Goal: Task Accomplishment & Management: Manage account settings

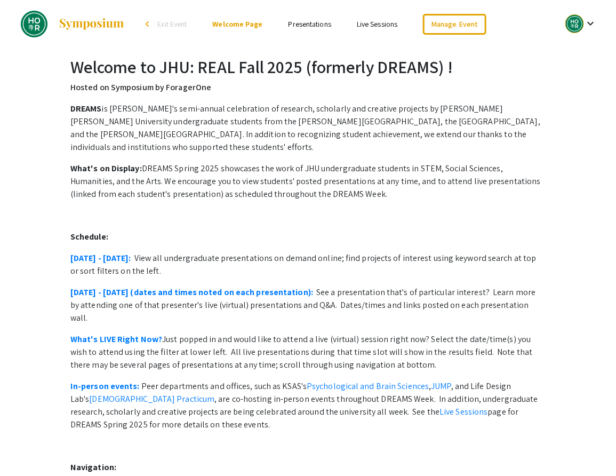
click at [314, 25] on link "Presentations" at bounding box center [310, 24] width 43 height 10
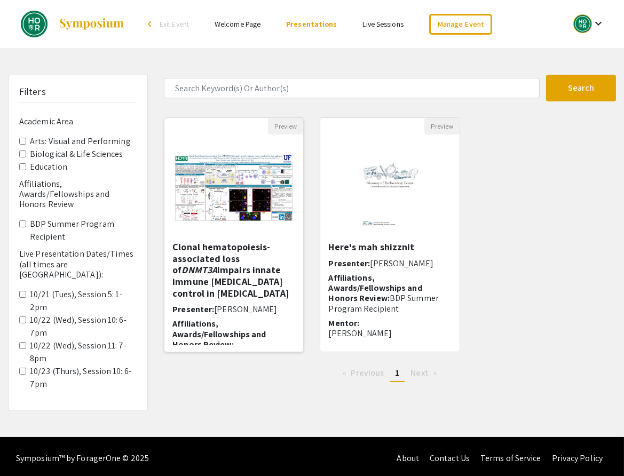
click at [218, 263] on h5 "Clonal hematopoiesis-associated loss of DNMT3A impairs innate immune cancer con…" at bounding box center [233, 270] width 123 height 58
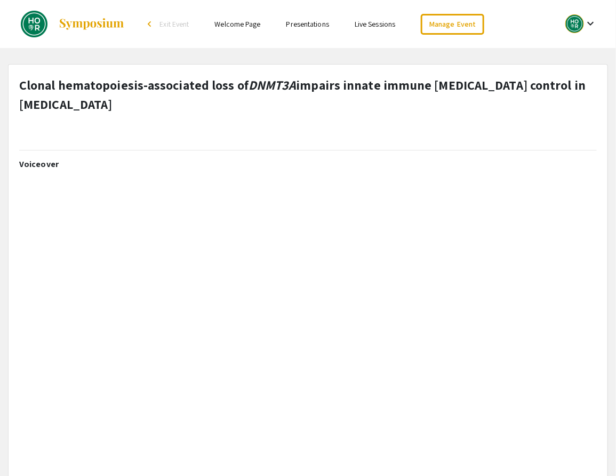
select select "custom"
type input "0"
select select "custom"
type input "1"
select select "auto"
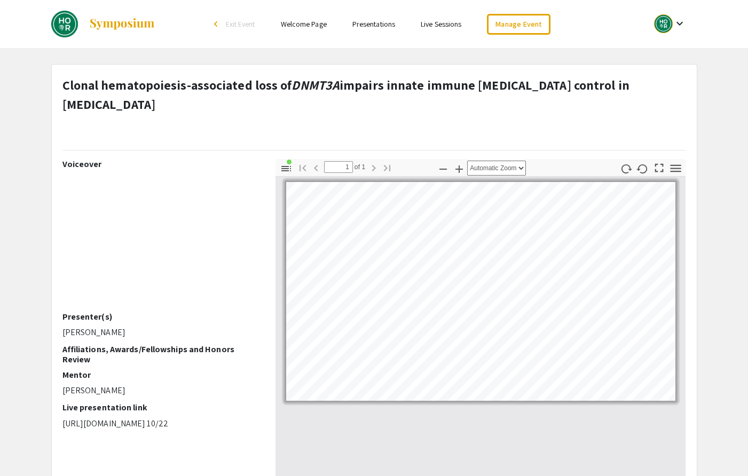
drag, startPoint x: 522, startPoint y: 18, endPoint x: 689, endPoint y: 2, distance: 167.3
click at [0, 0] on div "Skip navigation arrow_back_ios Exit Event Welcome Page Presentations Live Sessi…" at bounding box center [374, 24] width 748 height 48
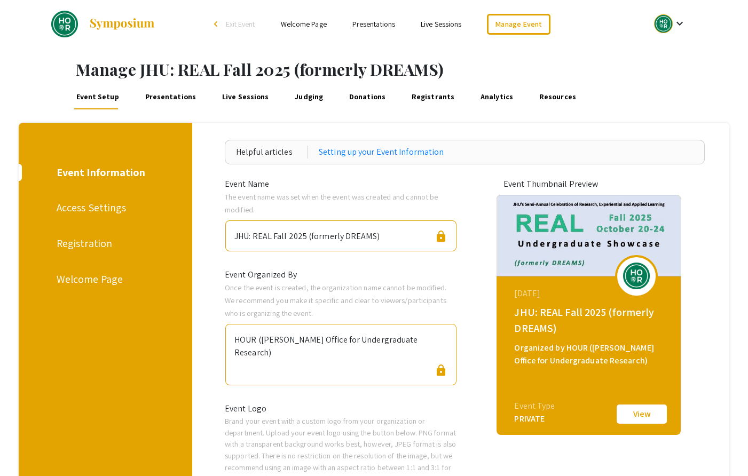
click at [172, 96] on link "Presentations" at bounding box center [170, 97] width 54 height 26
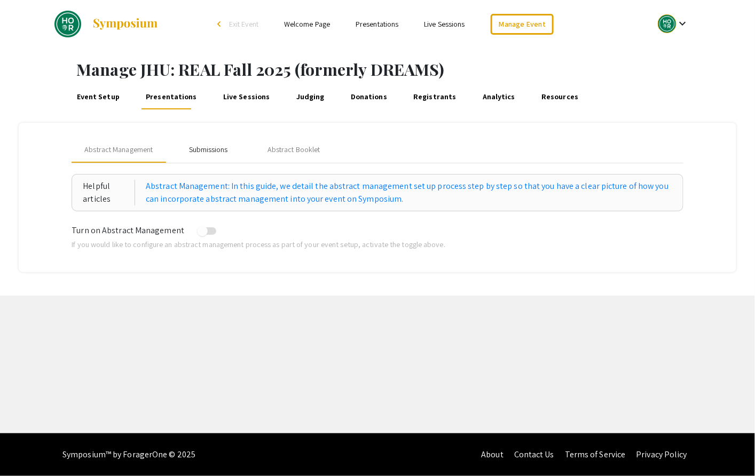
click at [213, 147] on div "Submissions" at bounding box center [208, 149] width 39 height 11
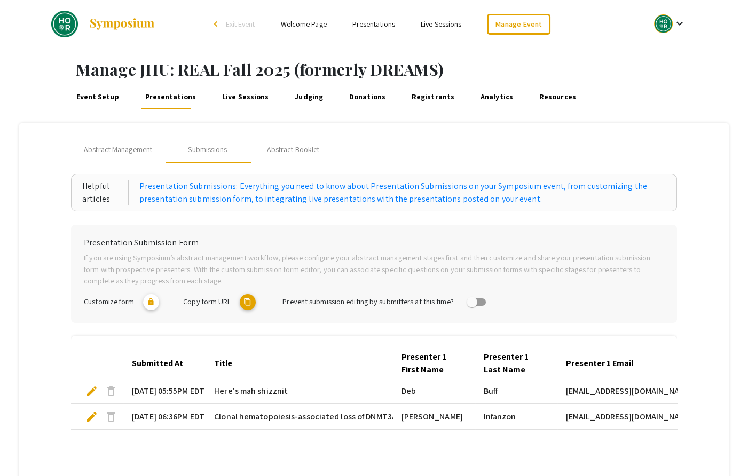
click at [112, 389] on span "delete" at bounding box center [111, 391] width 13 height 13
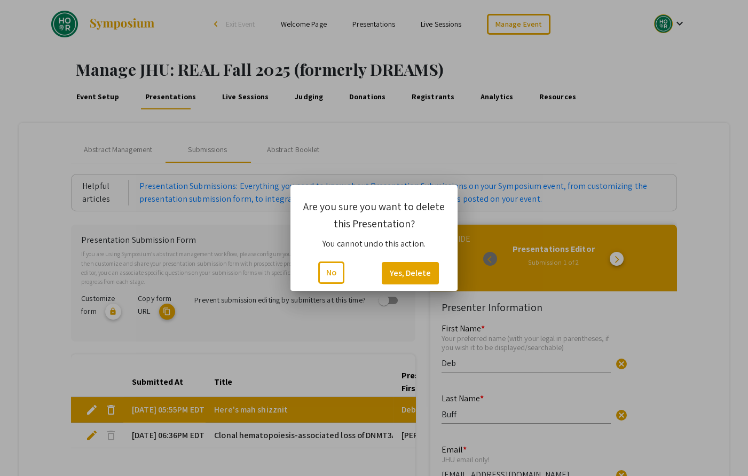
type input "1"
click at [415, 273] on button "Yes, Delete" at bounding box center [410, 273] width 57 height 22
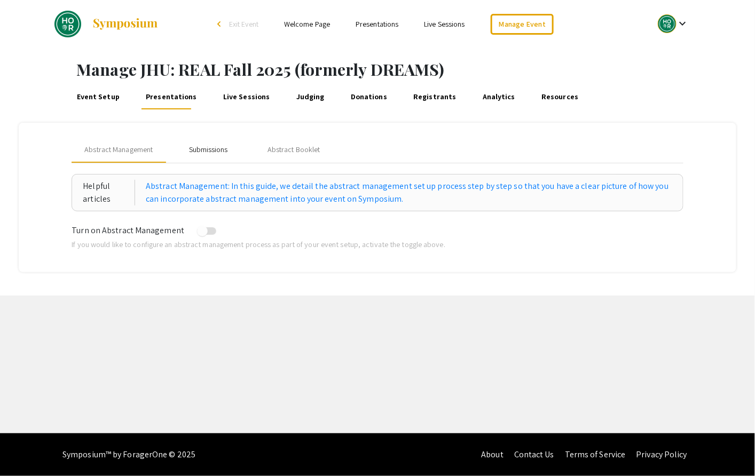
click at [208, 151] on div "Submissions" at bounding box center [208, 149] width 39 height 11
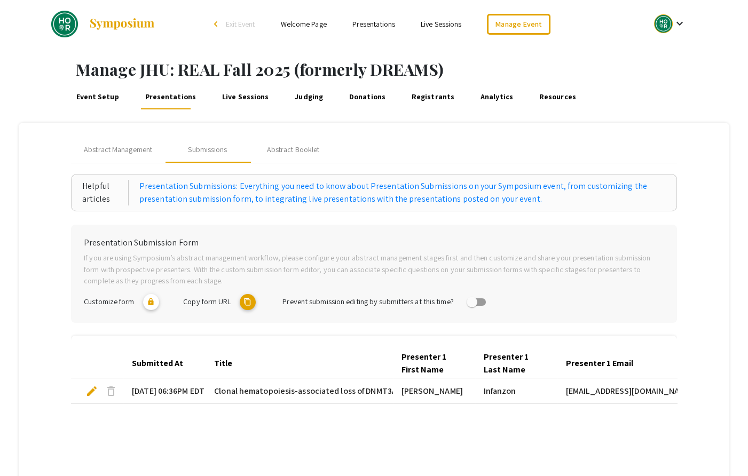
click at [91, 390] on span "edit" at bounding box center [91, 391] width 13 height 13
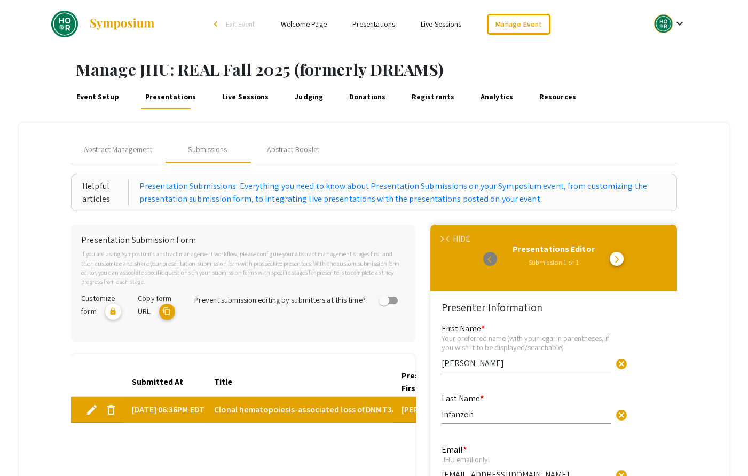
type input "1"
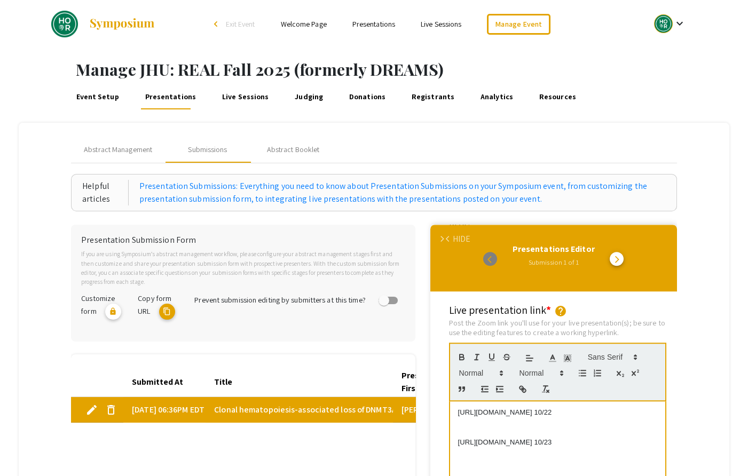
scroll to position [2162, 0]
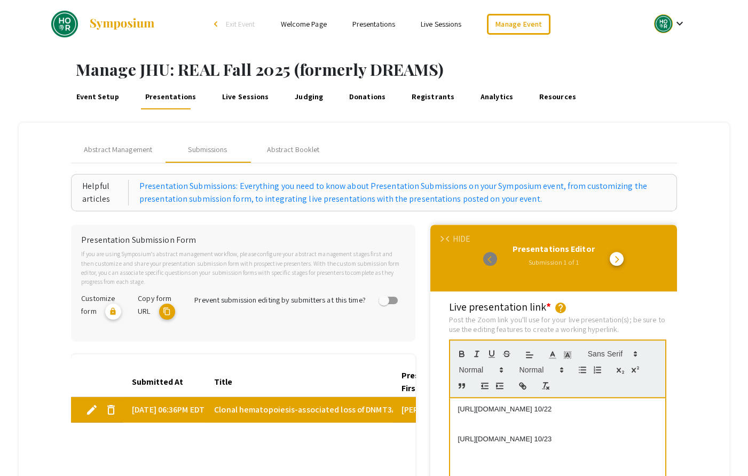
drag, startPoint x: 457, startPoint y: 358, endPoint x: 660, endPoint y: 355, distance: 203.4
click at [660, 398] on div "https://JHUBlueJays.zoom.us/j/8983665436?omn=98304467542 10/22 https://JHUBlueJ…" at bounding box center [557, 478] width 215 height 160
drag, startPoint x: 460, startPoint y: 367, endPoint x: 478, endPoint y: 369, distance: 18.8
click at [478, 405] on p "https://JHUBlueJays.zoom.us/j/8983665436?omn=98304467542 10/22" at bounding box center [557, 410] width 199 height 10
click at [457, 398] on div "https://JHUBlueJays.zoom.us/j/8983665436?omn=98304467542 https://JHUBlueJays.zo…" at bounding box center [557, 478] width 215 height 160
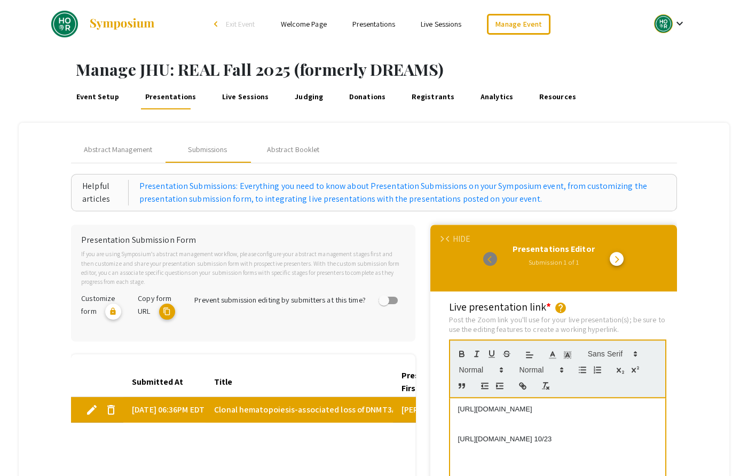
scroll to position [0, 0]
drag, startPoint x: 459, startPoint y: 357, endPoint x: 478, endPoint y: 356, distance: 19.2
click at [478, 405] on p "10/22: https://JHUBlueJays.zoom.us/j/8983665436?omn=98304467542" at bounding box center [557, 410] width 199 height 10
click at [461, 349] on icon "button" at bounding box center [462, 354] width 10 height 10
drag, startPoint x: 460, startPoint y: 407, endPoint x: 487, endPoint y: 407, distance: 26.7
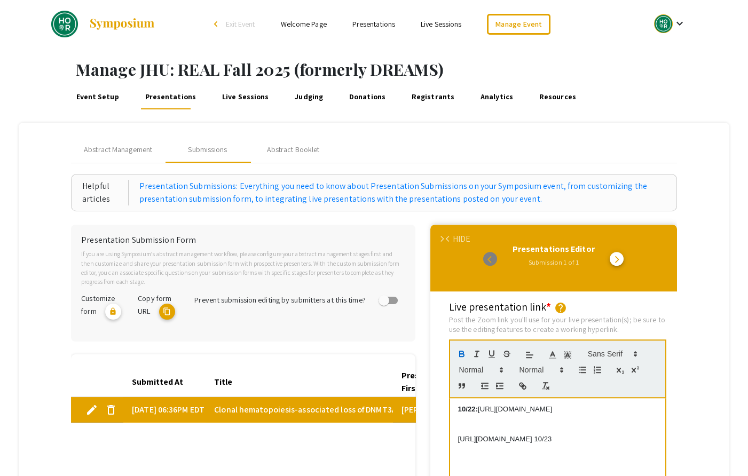
click at [487, 434] on p "https://JHUBlueJays.zoom.us/j/8983665436?omn=99986528152 10/23" at bounding box center [557, 439] width 199 height 10
click at [458, 434] on p "https://JHUBlueJays.zoom.us/j/8983665436?omn=99986528152" at bounding box center [557, 439] width 199 height 10
drag, startPoint x: 460, startPoint y: 397, endPoint x: 479, endPoint y: 394, distance: 19.9
click at [478, 434] on p "10/23: https://JHUBlueJays.zoom.us/j/8983665436?omn=99986528152" at bounding box center [557, 439] width 199 height 10
click at [462, 349] on icon "button" at bounding box center [462, 354] width 10 height 10
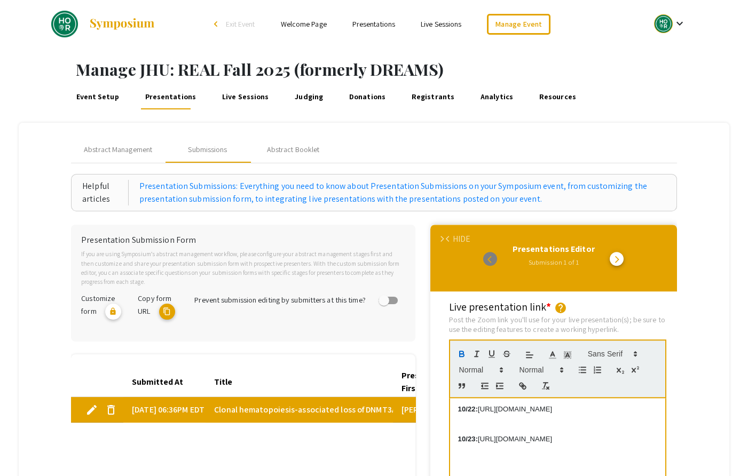
drag, startPoint x: 480, startPoint y: 357, endPoint x: 519, endPoint y: 366, distance: 40.4
click at [519, 405] on p "10/22: https://JHUBlueJays.zoom.us/j/8983665436?omn=98304467542" at bounding box center [557, 410] width 199 height 10
click at [521, 381] on icon "button" at bounding box center [523, 386] width 10 height 10
click at [610, 435] on link at bounding box center [603, 439] width 25 height 8
click at [504, 424] on p at bounding box center [557, 429] width 199 height 10
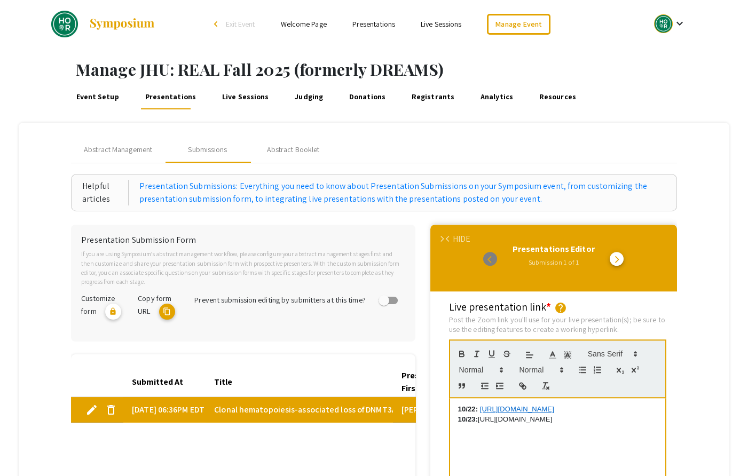
drag, startPoint x: 480, startPoint y: 377, endPoint x: 519, endPoint y: 385, distance: 39.1
click at [519, 415] on p "10/23: https://JHUBlueJays.zoom.us/j/8983665436?omn=99986528152" at bounding box center [557, 420] width 199 height 10
click at [521, 385] on line "button" at bounding box center [522, 386] width 2 height 2
type input "https://JHUBlueJays.zoom.us/j/8983665436?omn=99986528152"
click at [610, 455] on link at bounding box center [603, 459] width 25 height 8
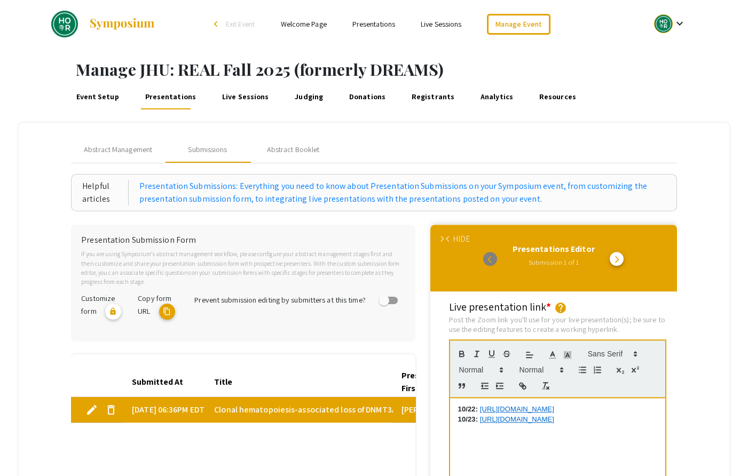
click at [586, 421] on div "10/22: https://JHUBlueJays.zoom.us/j/8983665436?omn=98304467542 10/23: https://…" at bounding box center [557, 478] width 215 height 160
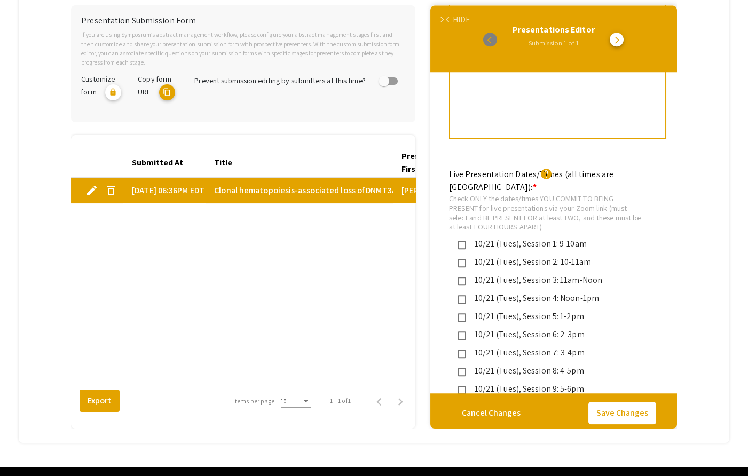
scroll to position [252, 0]
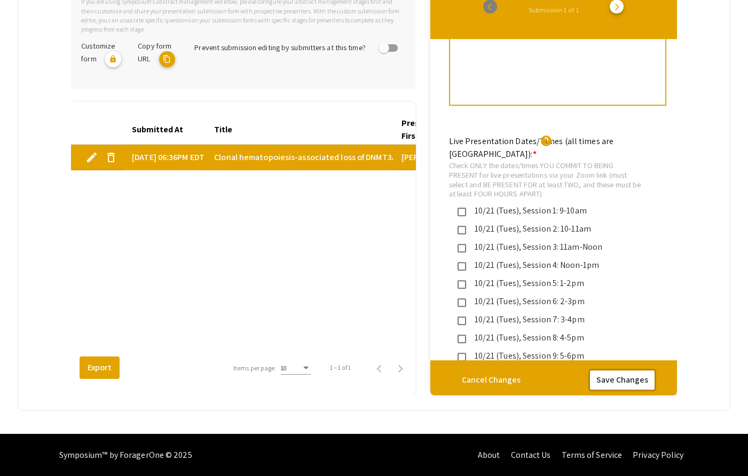
click at [631, 375] on button "Save Changes" at bounding box center [622, 380] width 68 height 22
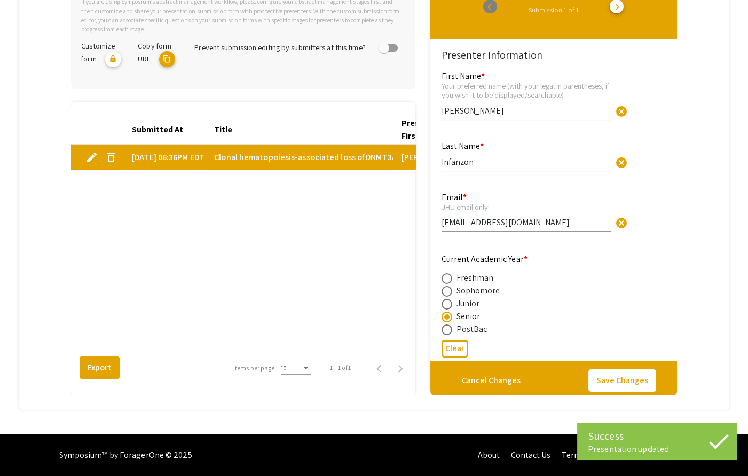
type input "1"
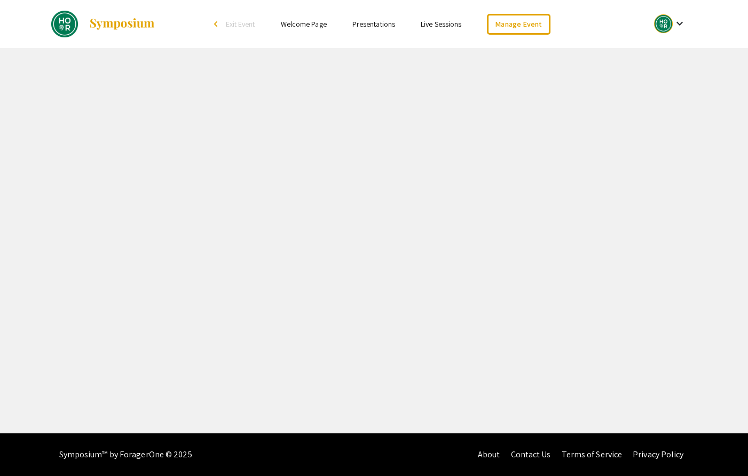
select select "custom"
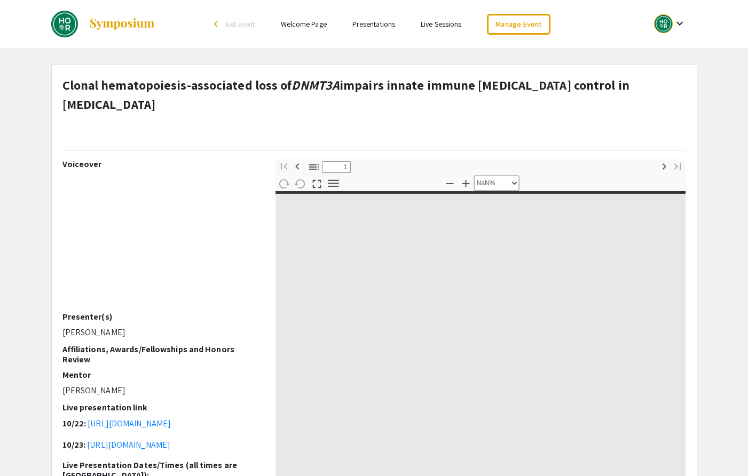
type input "0"
select select "custom"
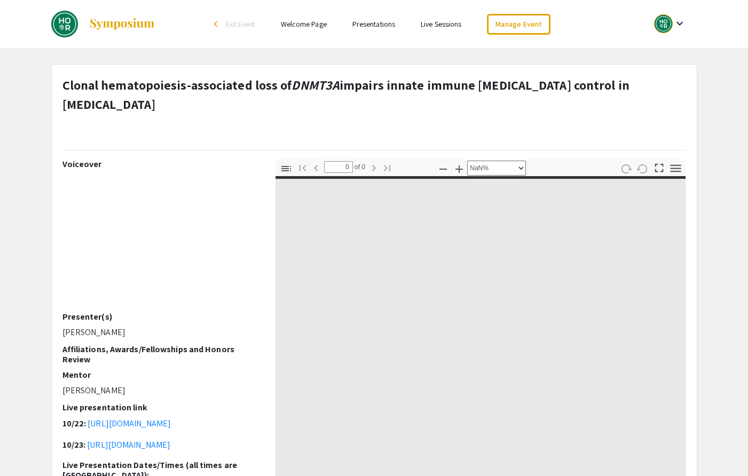
type input "1"
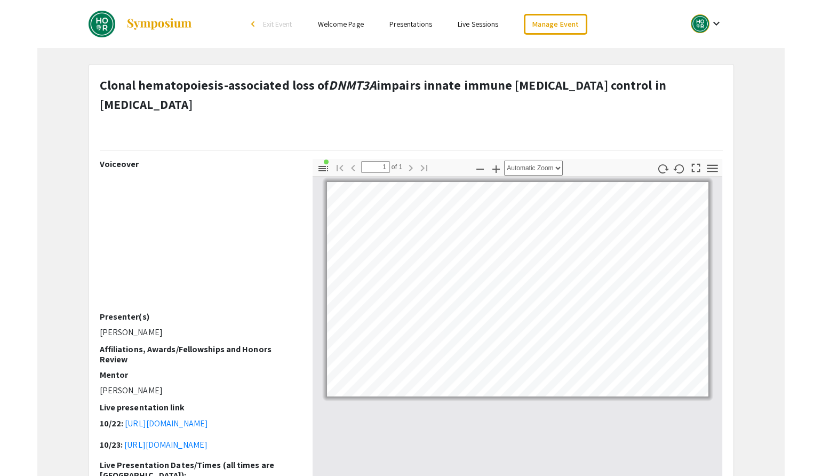
scroll to position [1, 0]
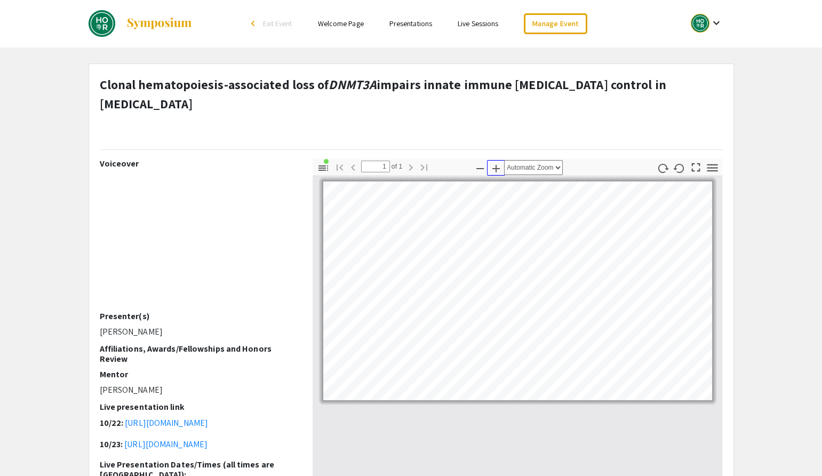
click at [497, 165] on icon "button" at bounding box center [496, 168] width 7 height 7
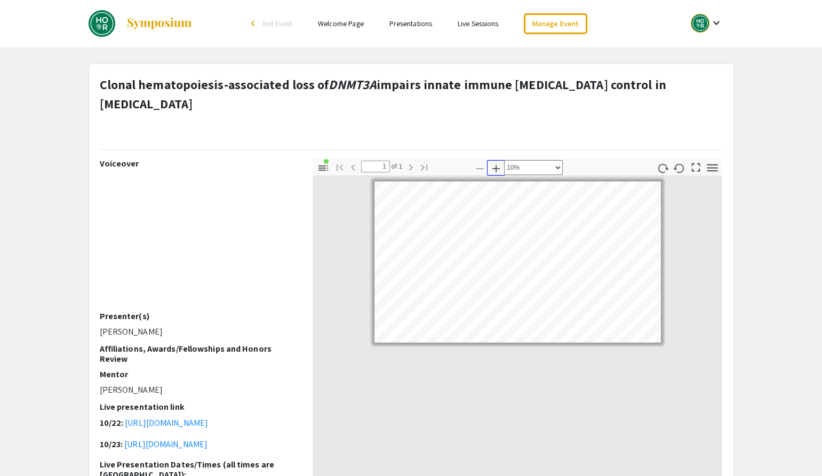
scroll to position [0, 172]
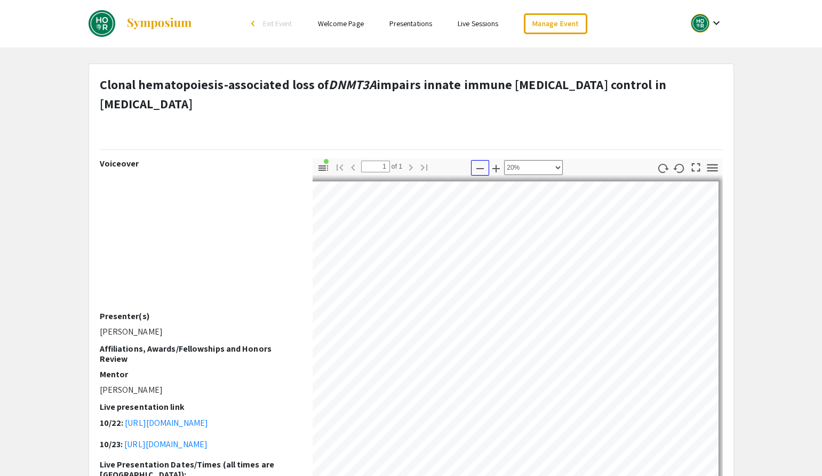
click at [482, 162] on icon "button" at bounding box center [480, 168] width 13 height 13
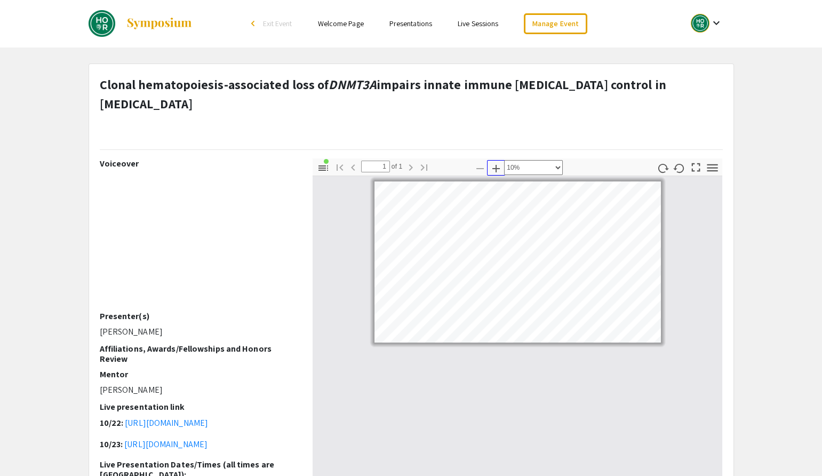
click at [498, 162] on icon "button" at bounding box center [496, 168] width 13 height 13
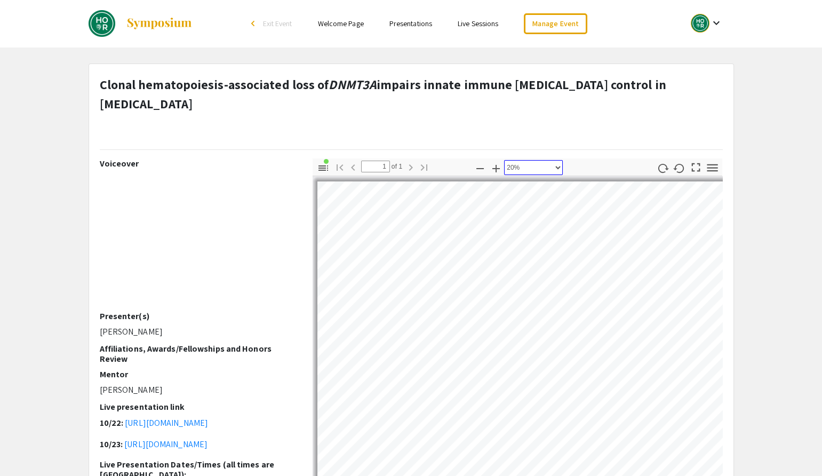
click at [510, 160] on select "Automatic Zoom Actual Size Page Fit Page Width 50% 100% 125% 150% 200% 300% 400…" at bounding box center [533, 167] width 59 height 15
click at [504, 160] on select "Automatic Zoom Actual Size Page Fit Page Width 50% 100% 125% 150% 200% 300% 400…" at bounding box center [533, 167] width 59 height 15
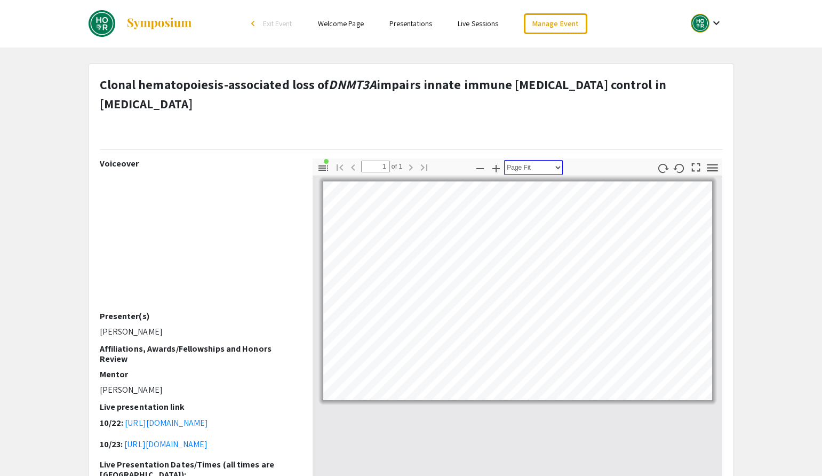
click at [541, 160] on select "Automatic Zoom Actual Size Page Fit Page Width 50% 100% 125% 150% 200% 300% 400…" at bounding box center [533, 167] width 59 height 15
click at [504, 160] on select "Automatic Zoom Actual Size Page Fit Page Width 50% 100% 125% 150% 200% 300% 400…" at bounding box center [533, 167] width 59 height 15
click at [538, 160] on select "Automatic Zoom Actual Size Page Fit Page Width 50% 100% 125% 150% 200% 300% 400…" at bounding box center [533, 167] width 59 height 15
click at [504, 160] on select "Automatic Zoom Actual Size Page Fit Page Width 50% 100% 125% 150% 200% 300% 400…" at bounding box center [533, 167] width 59 height 15
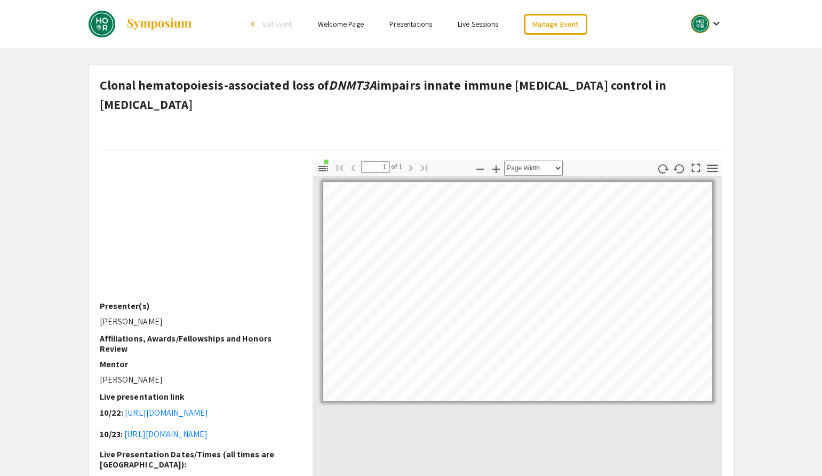
click at [652, 25] on ul "keyboard_arrow_down" at bounding box center [627, 24] width 213 height 48
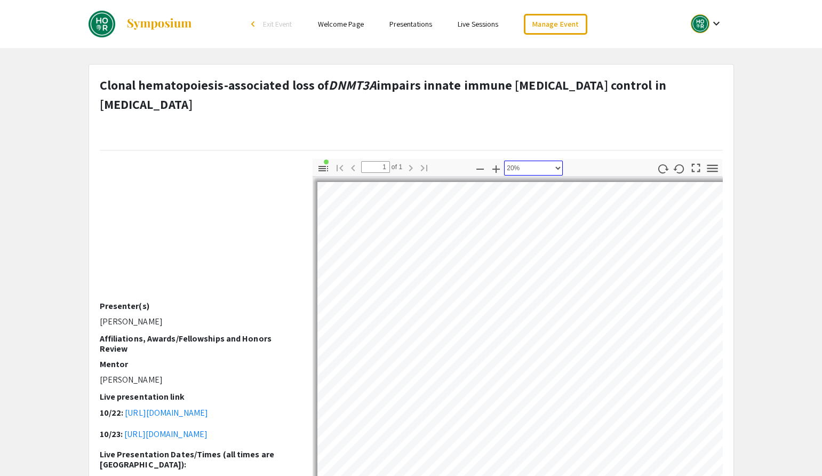
click at [558, 161] on select "Automatic Zoom Actual Size Page Fit Page Width 50% 100% 125% 150% 200% 300% 400…" at bounding box center [533, 168] width 59 height 15
select select "page-width"
click at [504, 161] on select "Automatic Zoom Actual Size Page Fit Page Width 50% 100% 125% 150% 200% 300% 400…" at bounding box center [533, 168] width 59 height 15
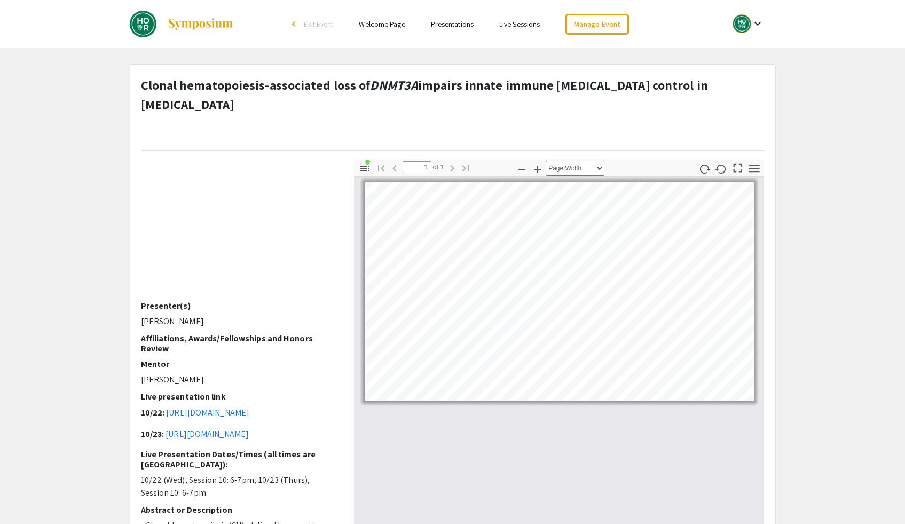
scroll to position [11, 0]
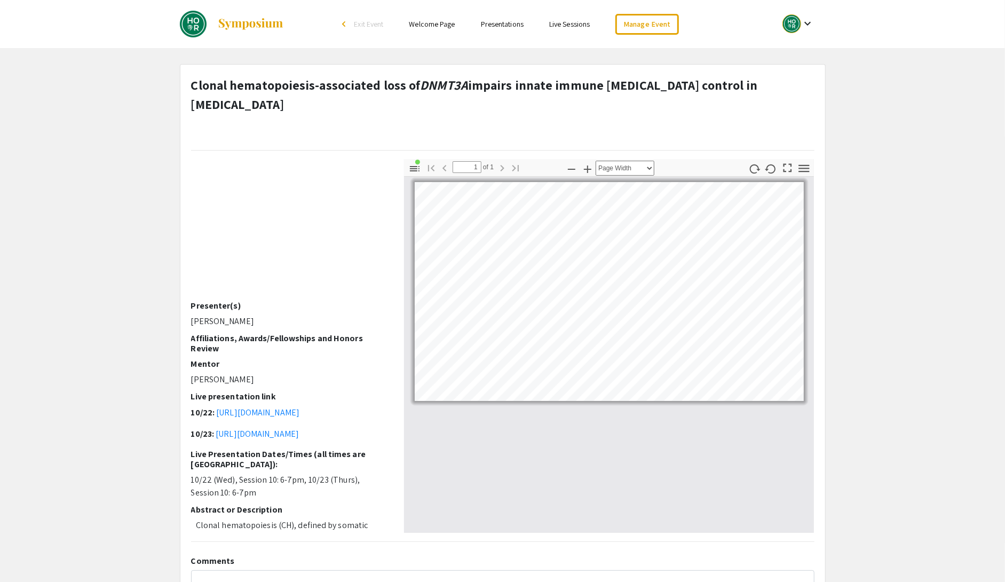
click at [747, 196] on app-presentation "Clonal hematopoiesis-associated loss of DNMT3A impairs innate immune cancer con…" at bounding box center [502, 357] width 1005 height 587
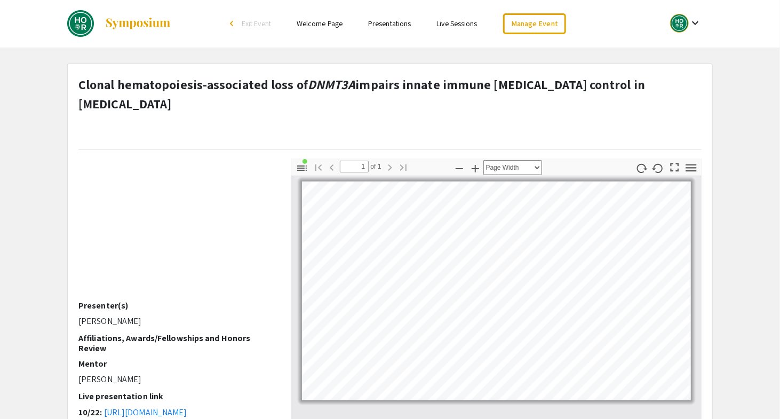
scroll to position [0, 0]
